Goal: Task Accomplishment & Management: Complete application form

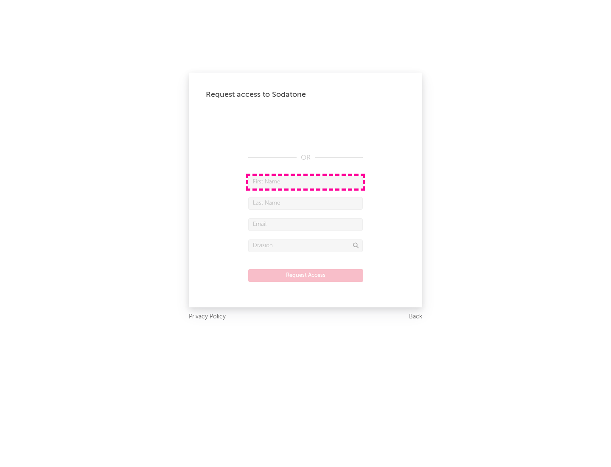
click at [306, 182] on input "text" at bounding box center [305, 182] width 115 height 13
type input "[PERSON_NAME]"
click at [306, 203] on input "text" at bounding box center [305, 203] width 115 height 13
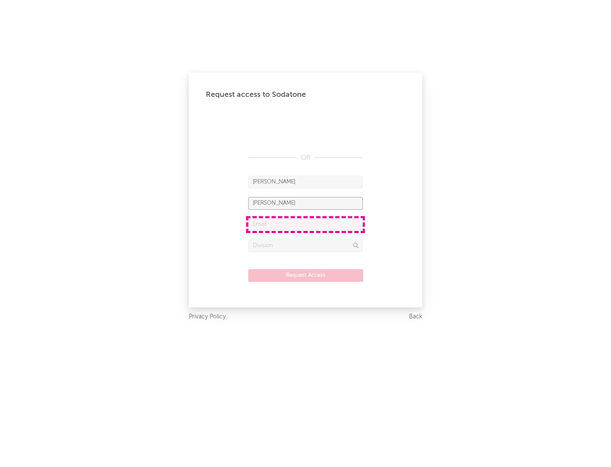
type input "[PERSON_NAME]"
click at [306, 224] on input "text" at bounding box center [305, 224] width 115 height 13
type input "[EMAIL_ADDRESS][DOMAIN_NAME]"
click at [306, 245] on input "text" at bounding box center [305, 245] width 115 height 13
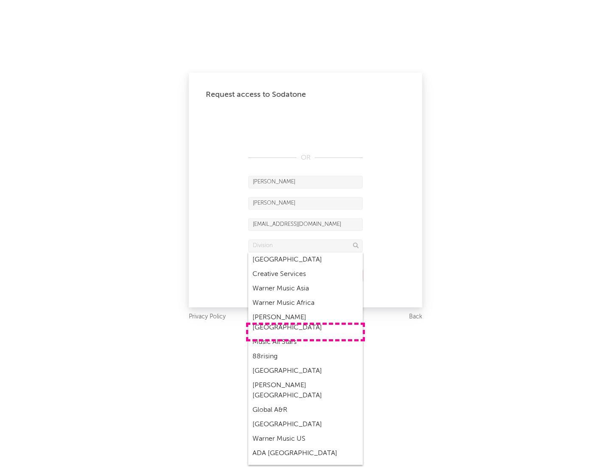
click at [306, 335] on div "Music All Stars" at bounding box center [305, 342] width 115 height 14
type input "Music All Stars"
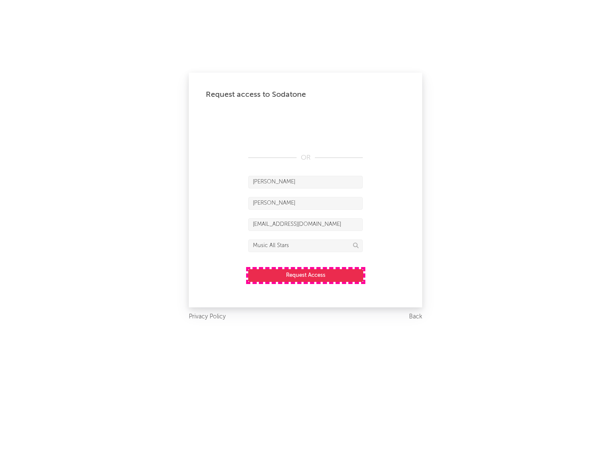
click at [306, 275] on button "Request Access" at bounding box center [305, 275] width 115 height 13
